Goal: Transaction & Acquisition: Purchase product/service

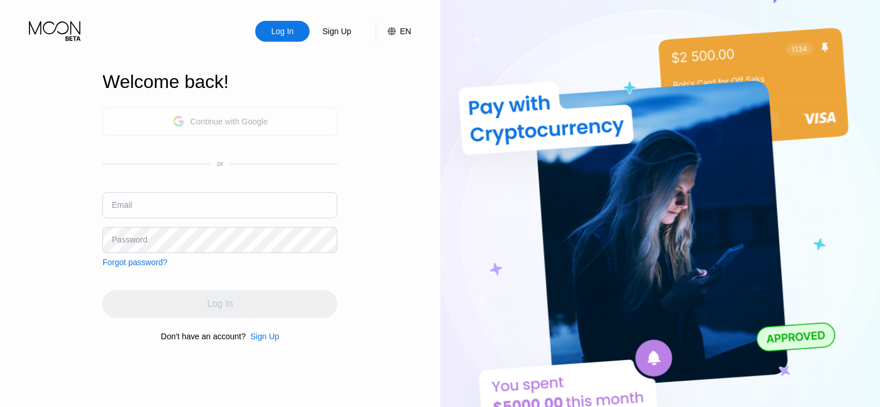
click at [241, 117] on div "Continue with Google" at bounding box center [228, 121] width 77 height 9
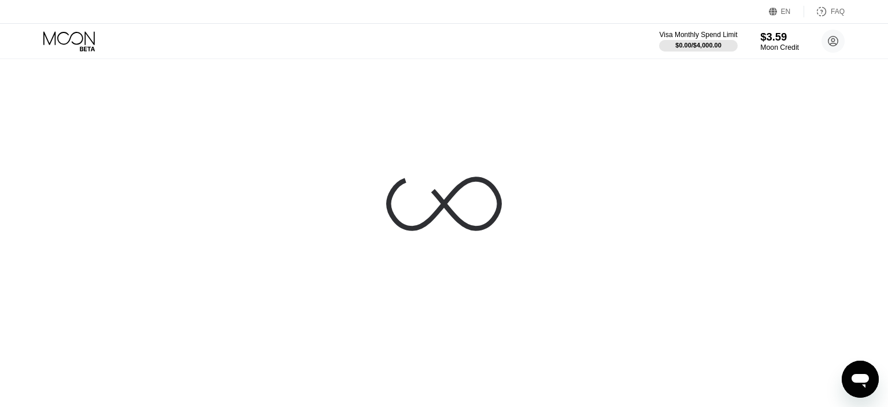
click at [774, 40] on div "$3.59" at bounding box center [779, 37] width 39 height 12
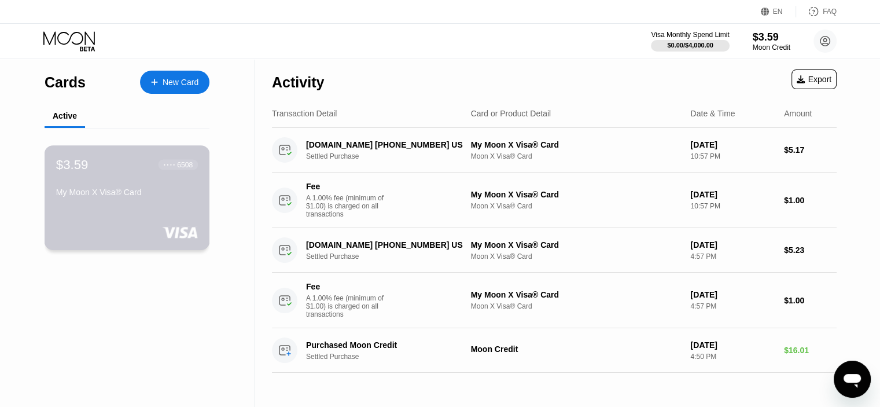
click at [116, 183] on div "$3.59 ● ● ● ● 6508 My Moon X Visa® Card" at bounding box center [127, 179] width 142 height 45
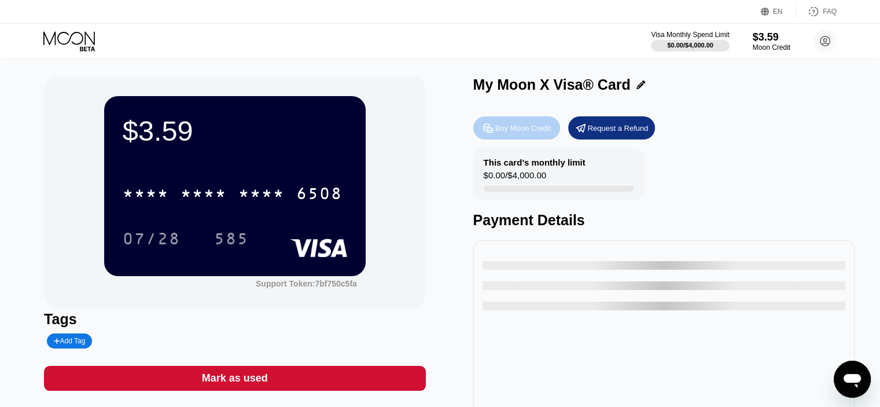
click at [497, 126] on div "Buy Moon Credit" at bounding box center [523, 128] width 56 height 10
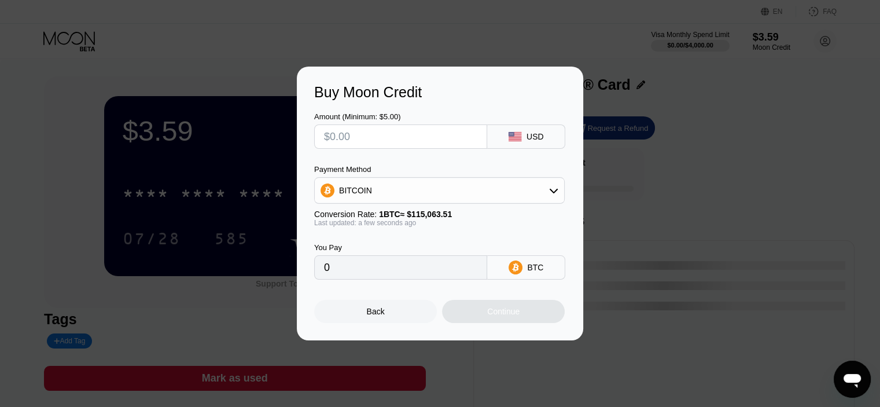
click at [419, 141] on input "text" at bounding box center [400, 136] width 153 height 23
type input "$2"
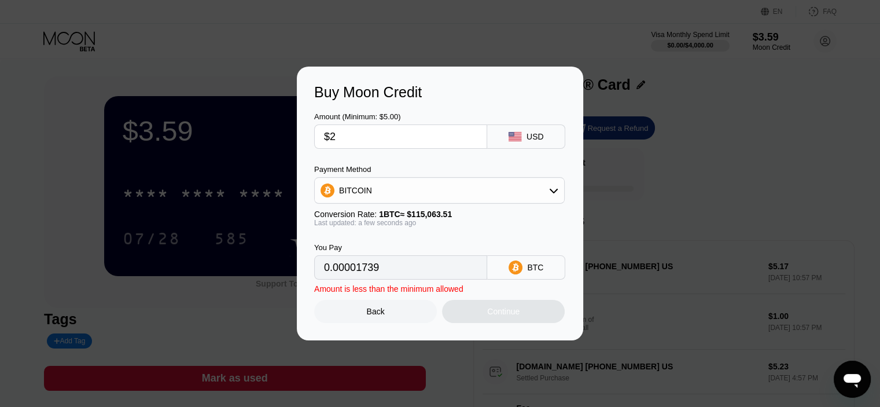
type input "0.00001739"
type input "$25"
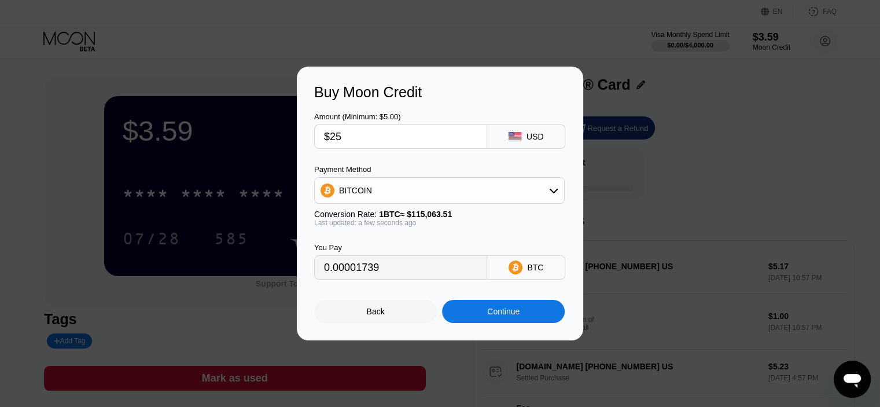
type input "0.00021728"
type input "$2"
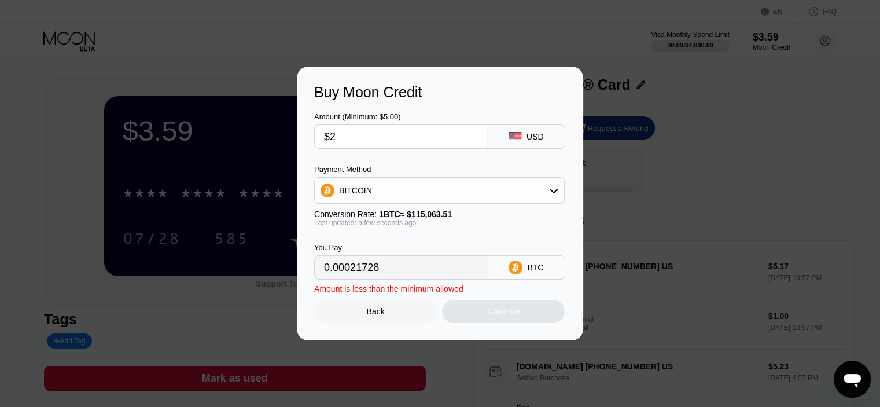
type input "0.00001739"
type input "$20"
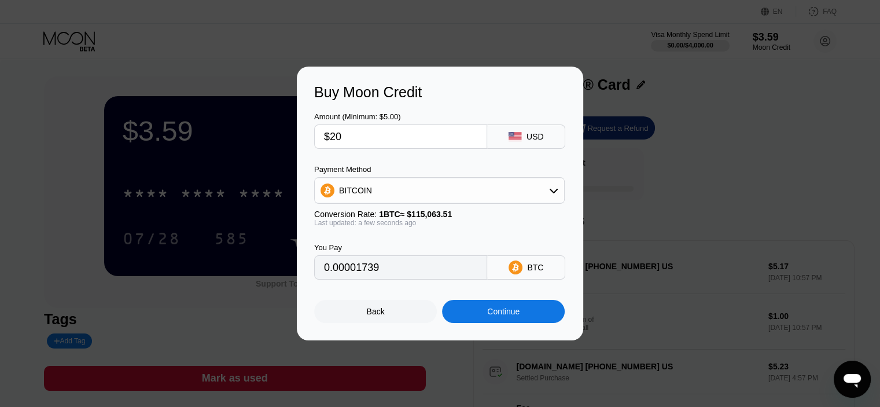
type input "0.00017382"
type input "$20"
click at [476, 183] on div "BITCOIN" at bounding box center [439, 190] width 249 height 23
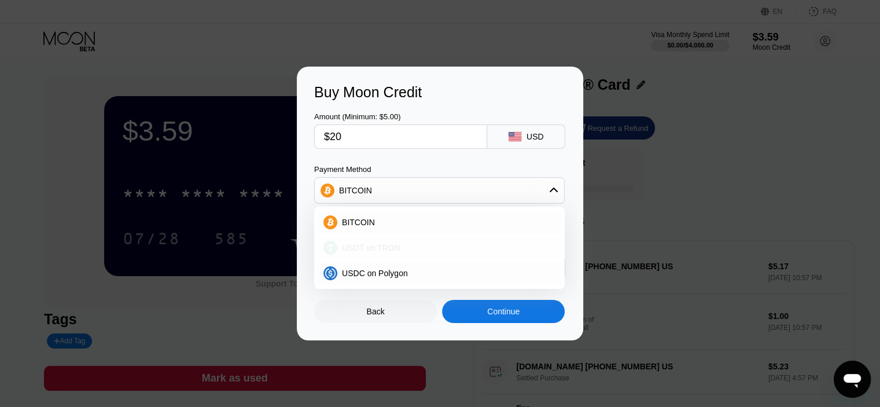
click at [446, 245] on div "USDT on TRON" at bounding box center [446, 247] width 218 height 9
type input "20.20"
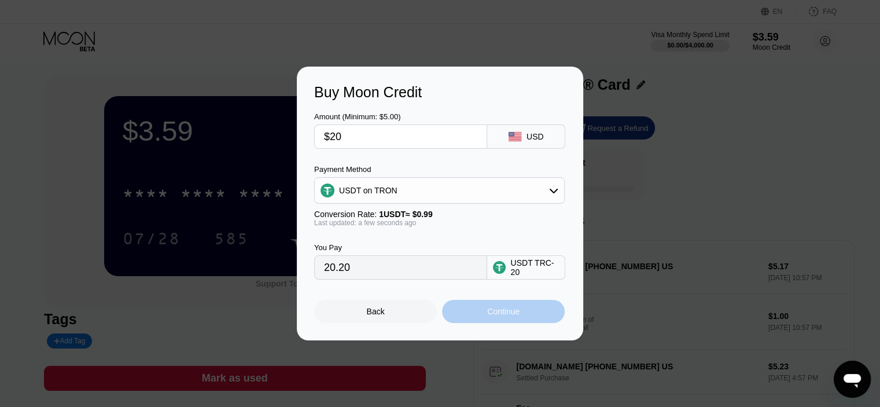
click at [479, 315] on div "Continue" at bounding box center [503, 311] width 123 height 23
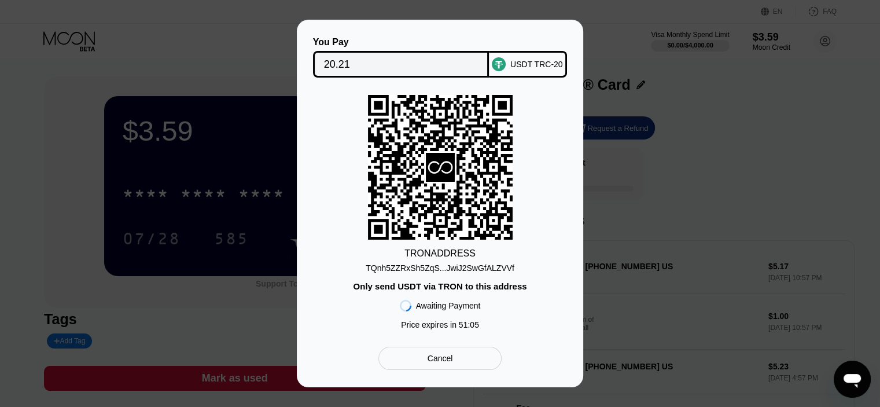
click at [427, 363] on div "Cancel" at bounding box center [439, 358] width 25 height 10
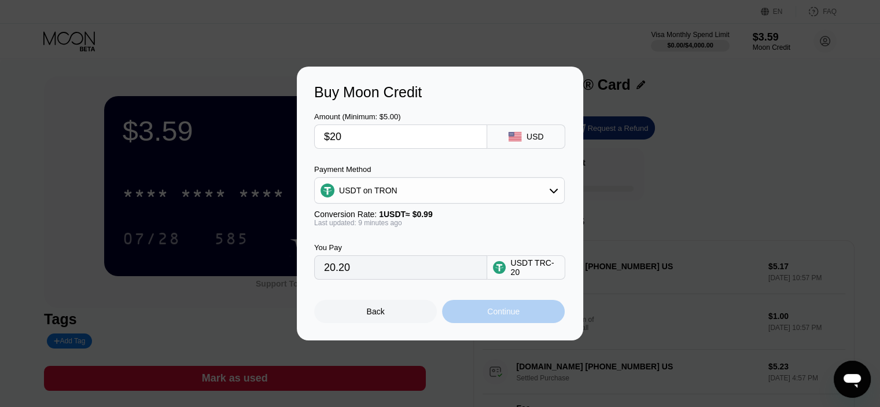
click at [504, 316] on div "Continue" at bounding box center [503, 310] width 32 height 9
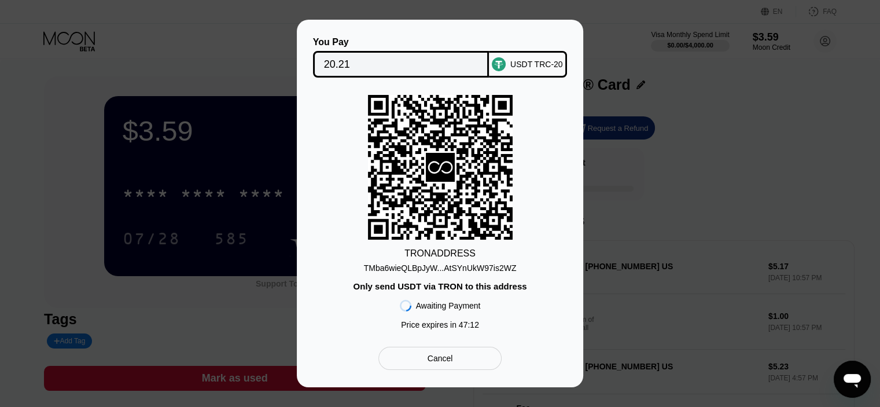
click at [375, 243] on div "TRON ADDRESS TMba6wieQLBpJyW...AtSYnUkW97is2WZ Only send USDT via TRON to this …" at bounding box center [440, 215] width 252 height 240
click at [643, 35] on div "You Pay 20.21 USDT TRC-20 TRON ADDRESS TMba6wieQLBpJyW...AtSYnUkW97is2WZ Only s…" at bounding box center [440, 203] width 880 height 367
click at [818, 120] on div "You Pay 20.21 USDT TRC-20 TRON ADDRESS TMba6wieQLBpJyW...AtSYnUkW97is2WZ Only s…" at bounding box center [440, 203] width 880 height 367
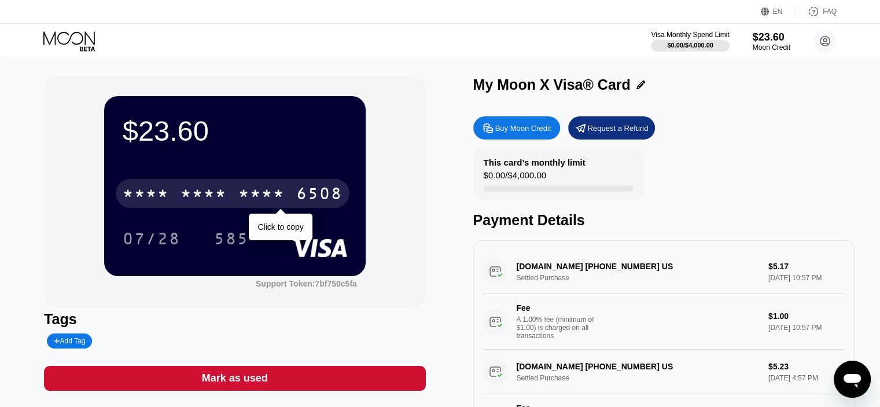
click at [326, 201] on div "6508" at bounding box center [319, 195] width 46 height 19
